Goal: Task Accomplishment & Management: Manage account settings

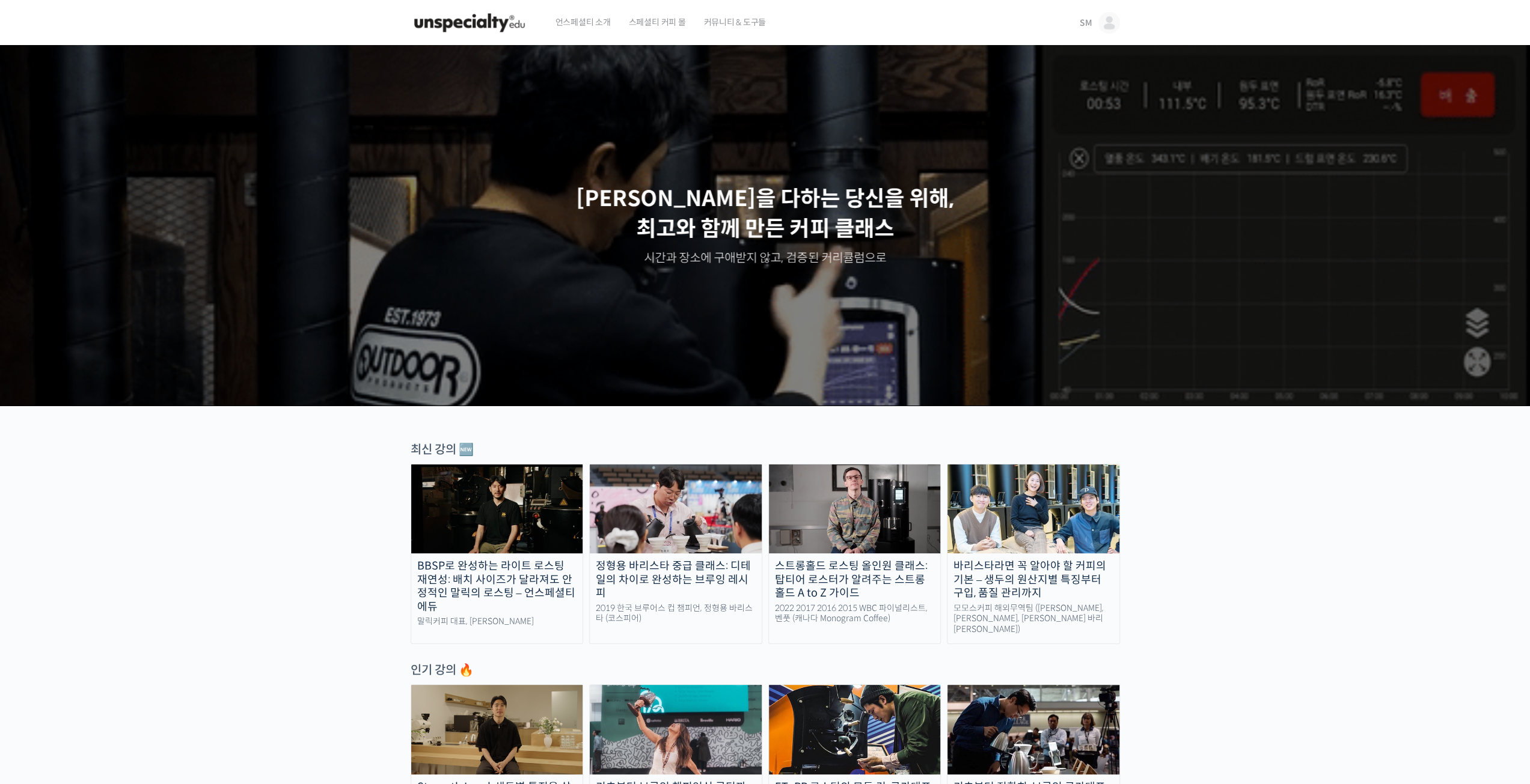
click at [1103, 21] on img at bounding box center [1108, 22] width 22 height 22
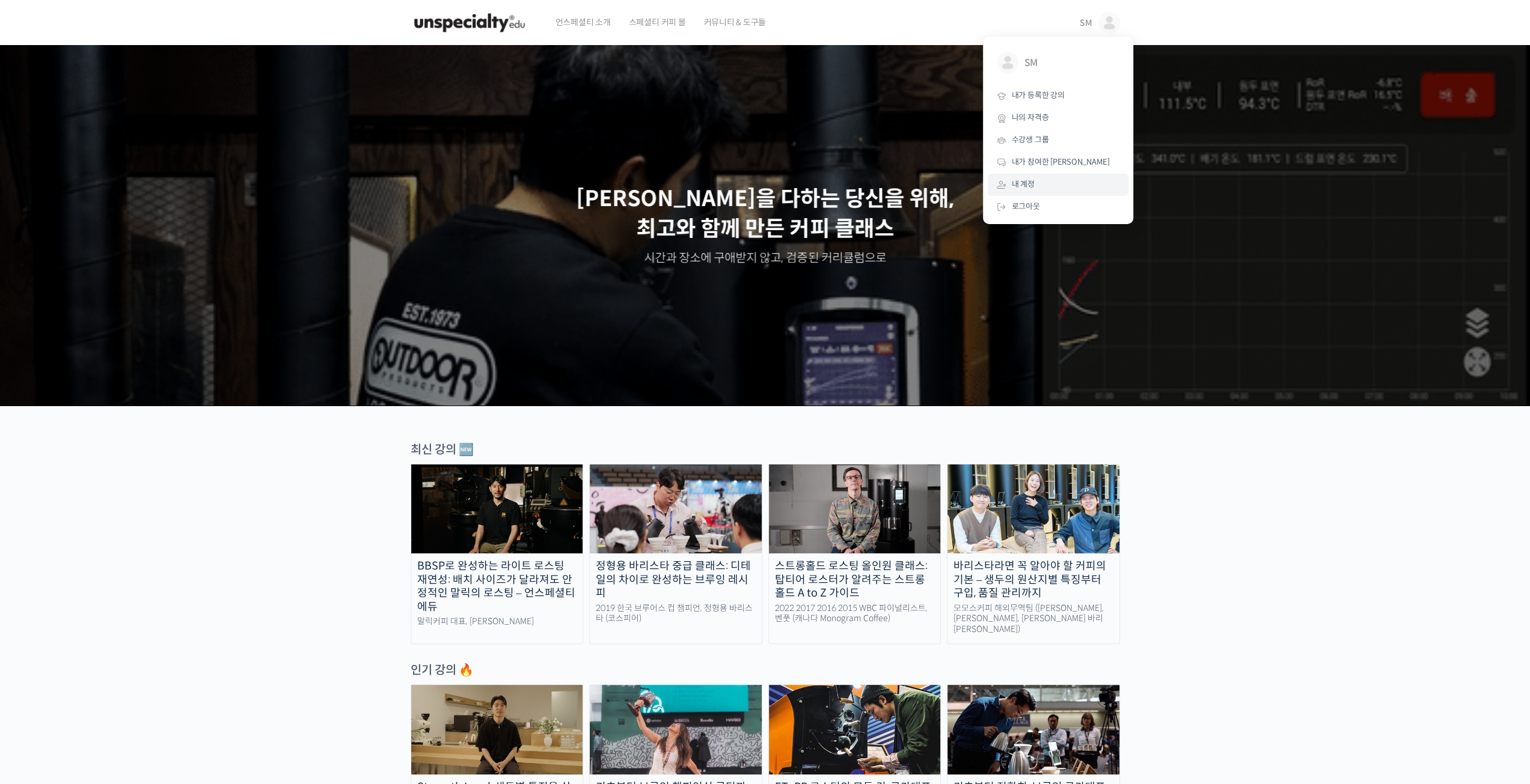
click at [1047, 190] on link "내 계정" at bounding box center [1058, 185] width 141 height 22
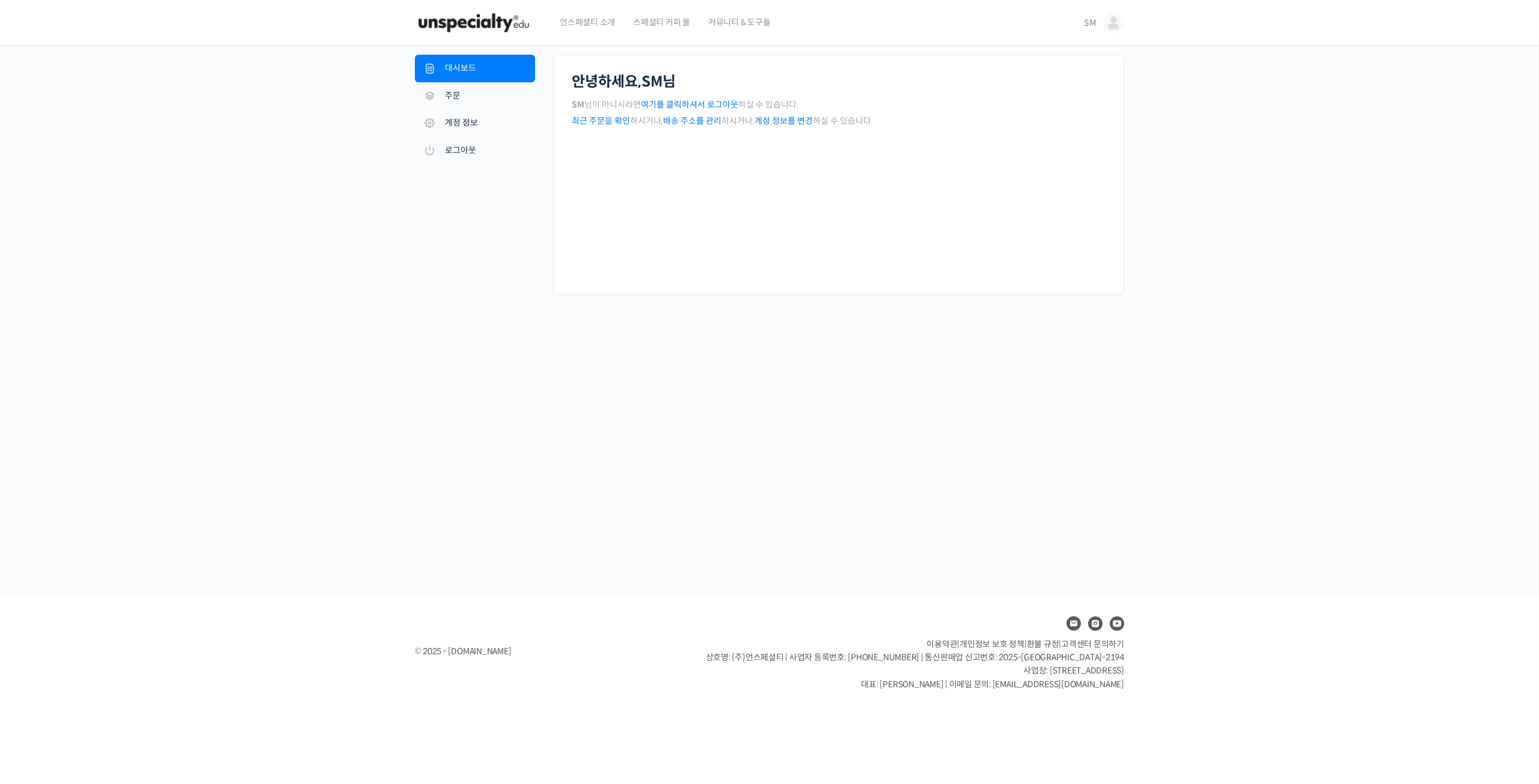
click at [777, 116] on link "계정 정보를 변경" at bounding box center [783, 121] width 58 height 11
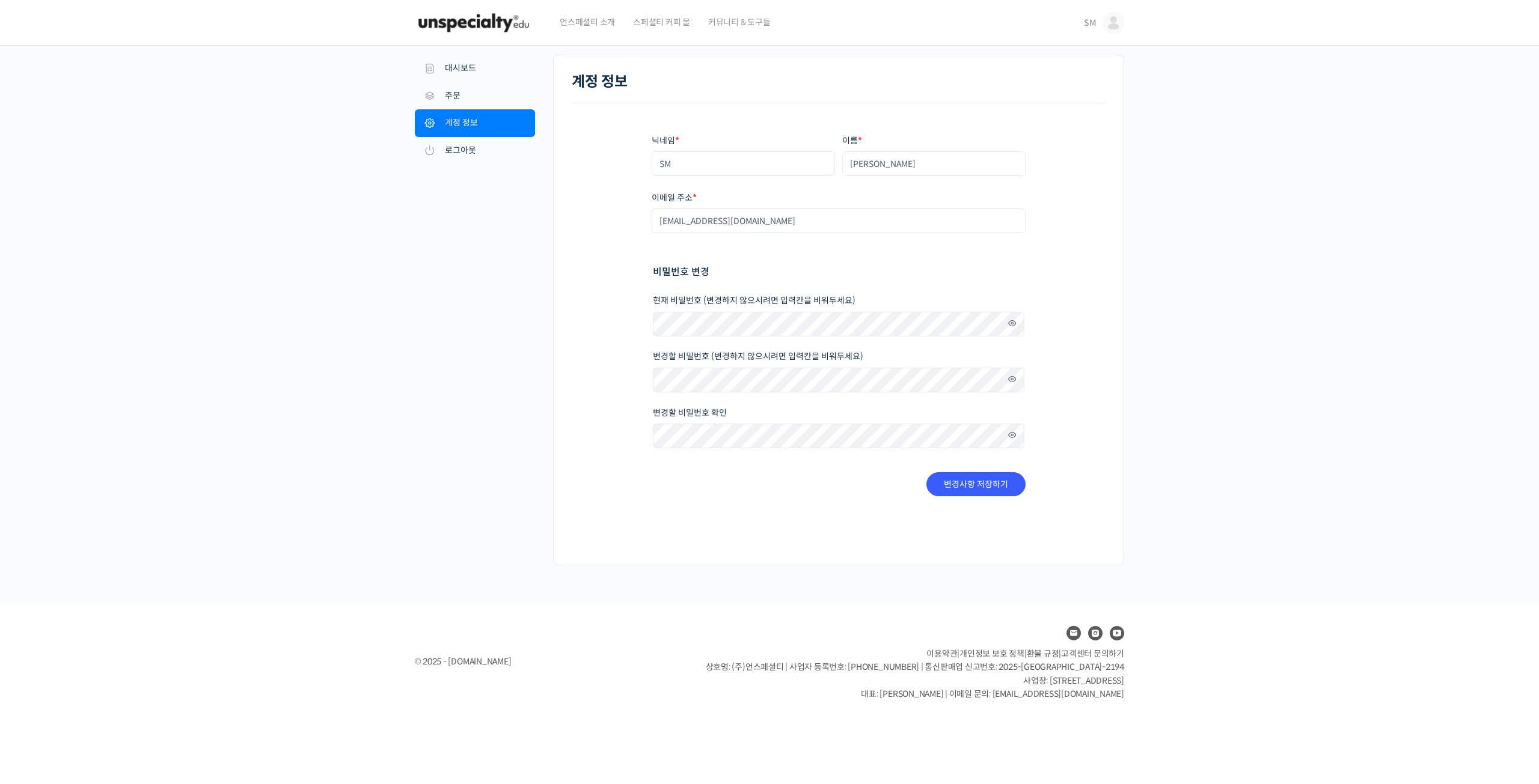
click at [1005, 321] on span at bounding box center [1009, 323] width 18 height 16
